Goal: Register for event/course

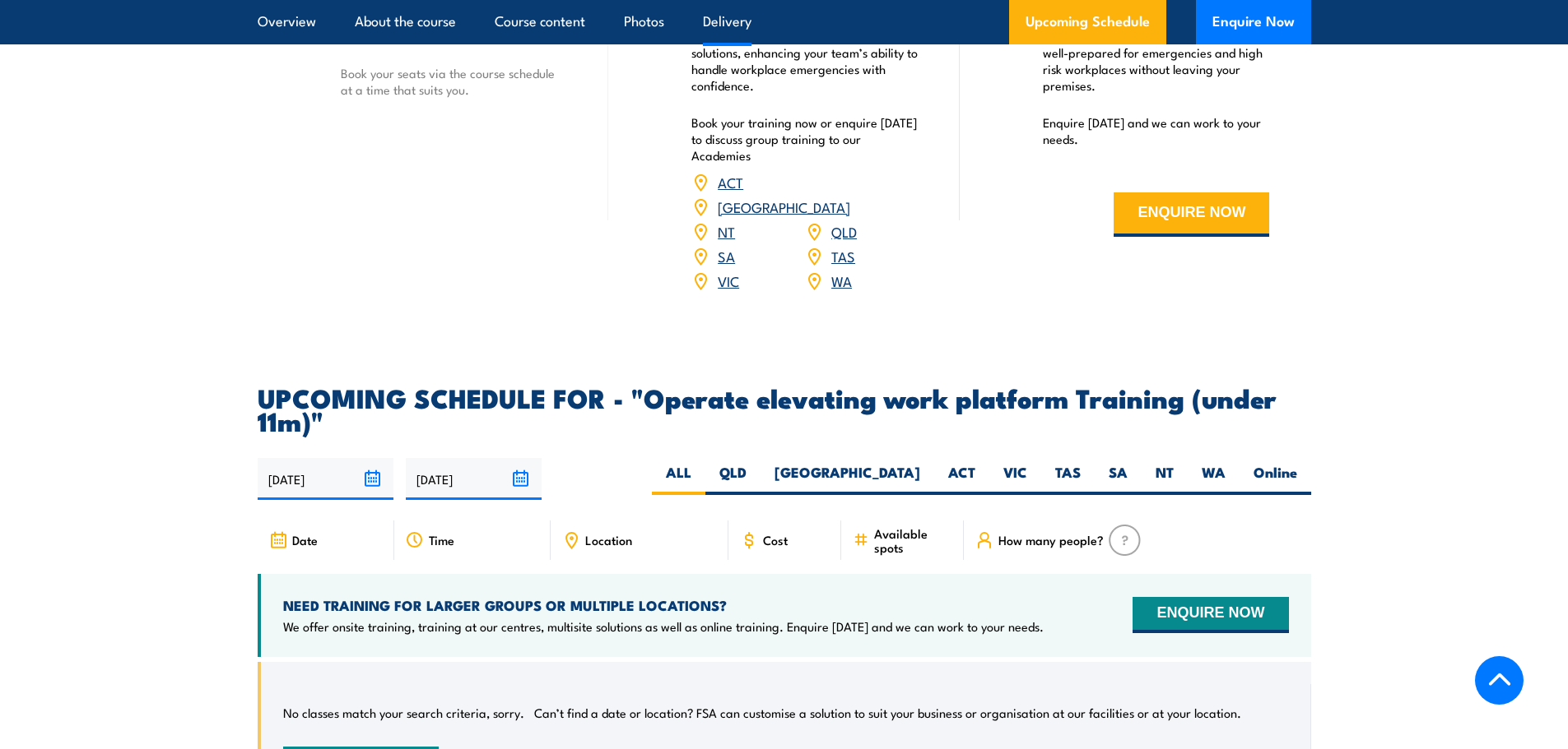
scroll to position [2303, 0]
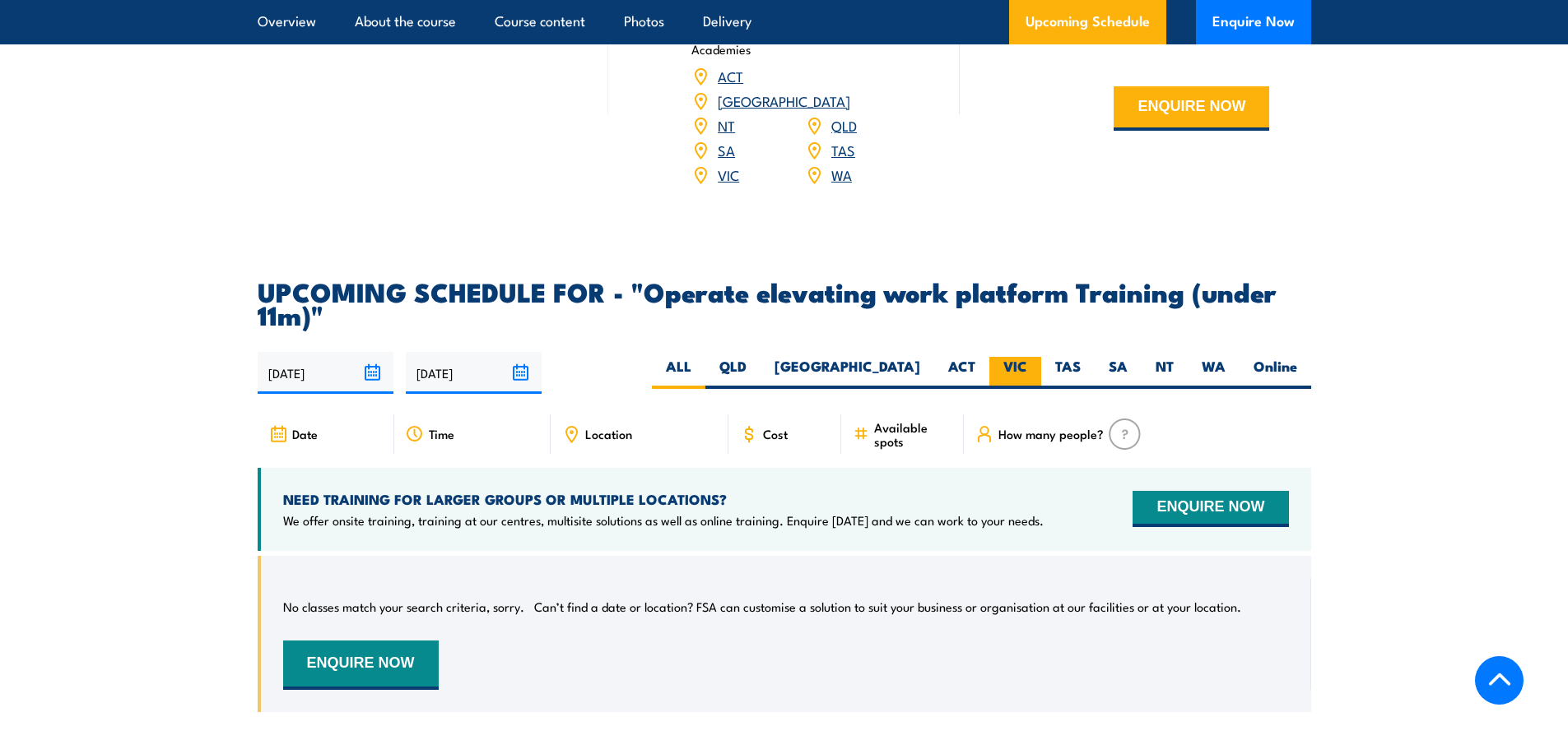
click at [1014, 357] on label "VIC" at bounding box center [1015, 374] width 51 height 32
click at [1027, 357] on input "VIC" at bounding box center [1031, 362] width 10 height 10
radio input "true"
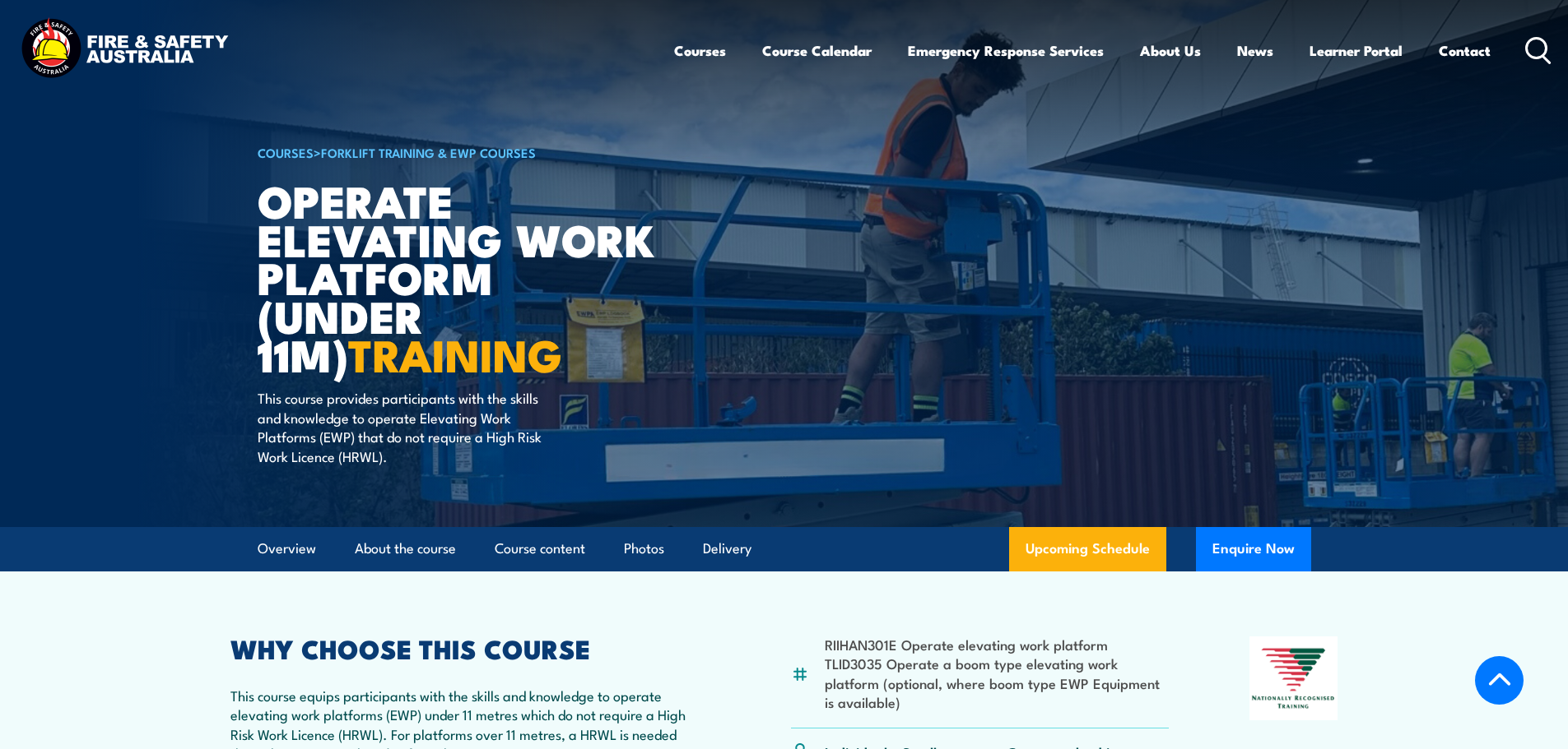
scroll to position [2303, 0]
